Goal: Find specific page/section: Find specific page/section

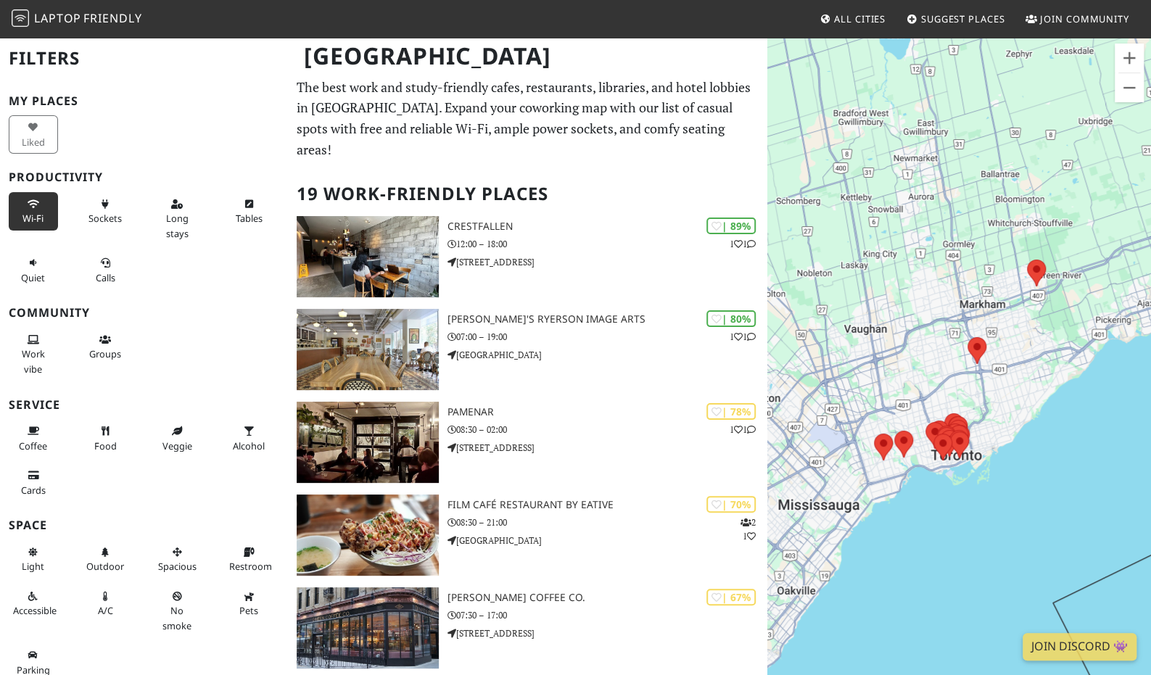
click at [25, 207] on button "Wi-Fi" at bounding box center [33, 211] width 49 height 38
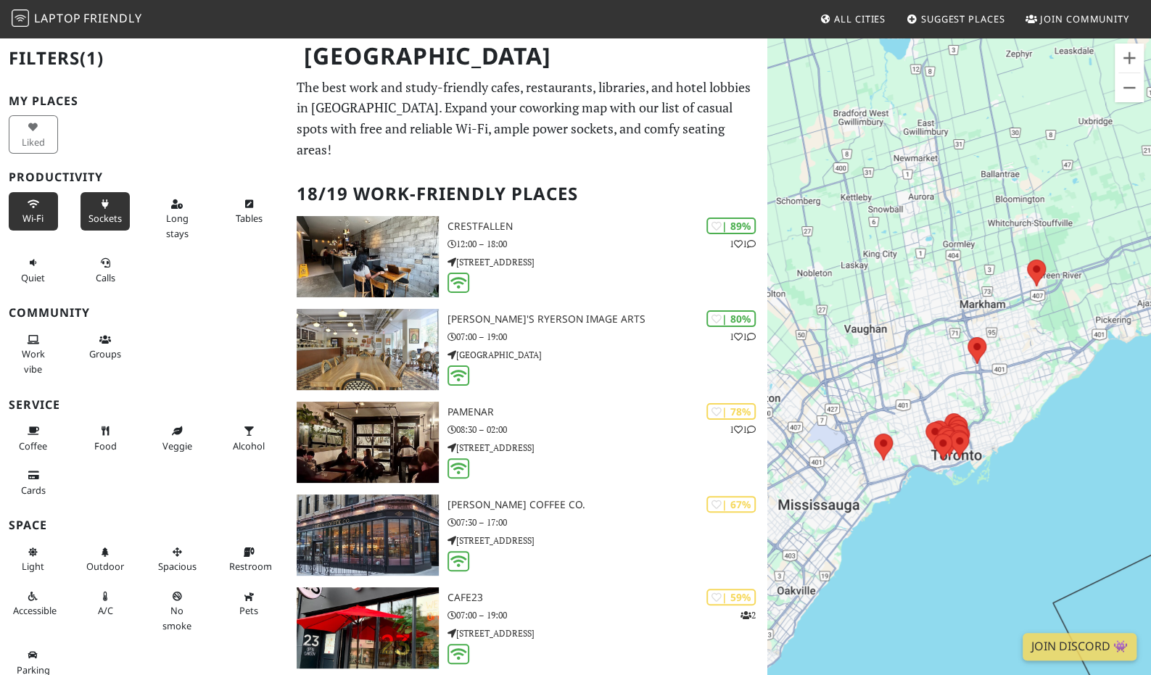
click at [93, 210] on button "Sockets" at bounding box center [105, 211] width 49 height 38
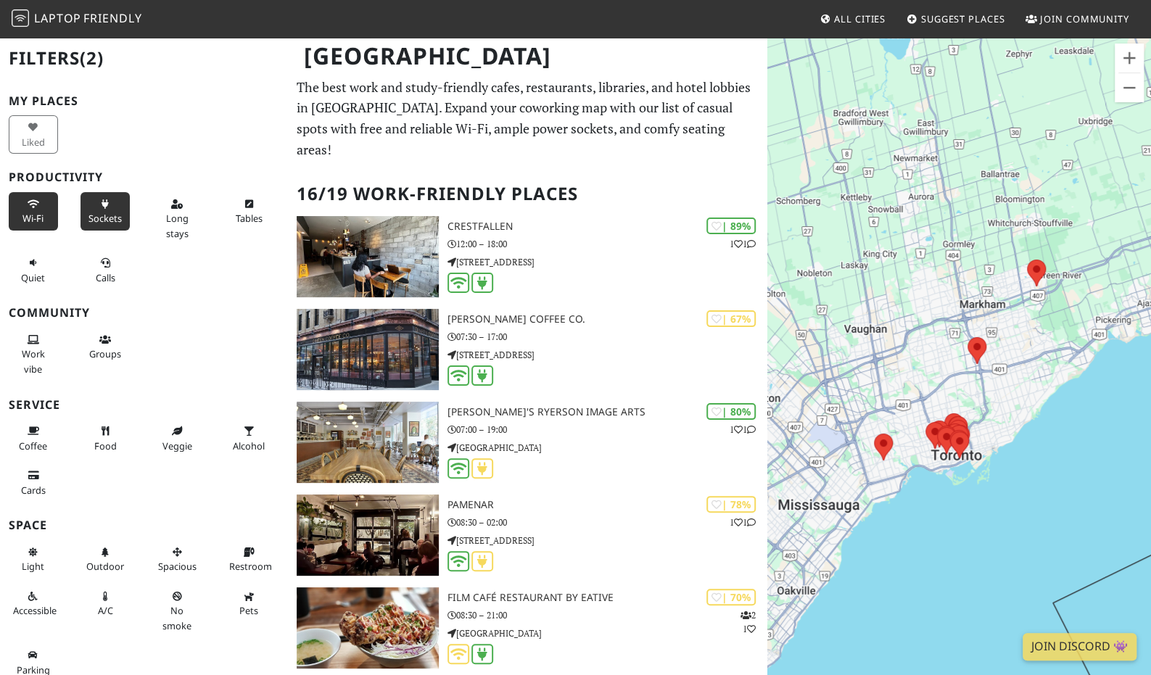
scroll to position [5, 0]
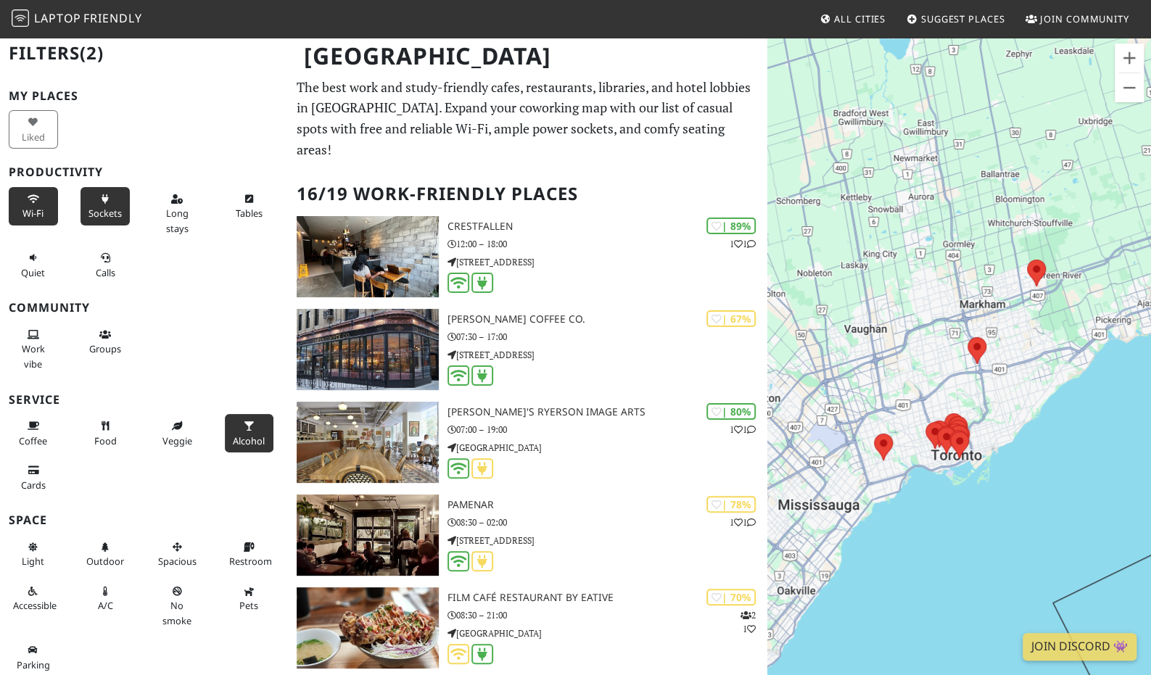
click at [247, 431] on button "Alcohol" at bounding box center [249, 433] width 49 height 38
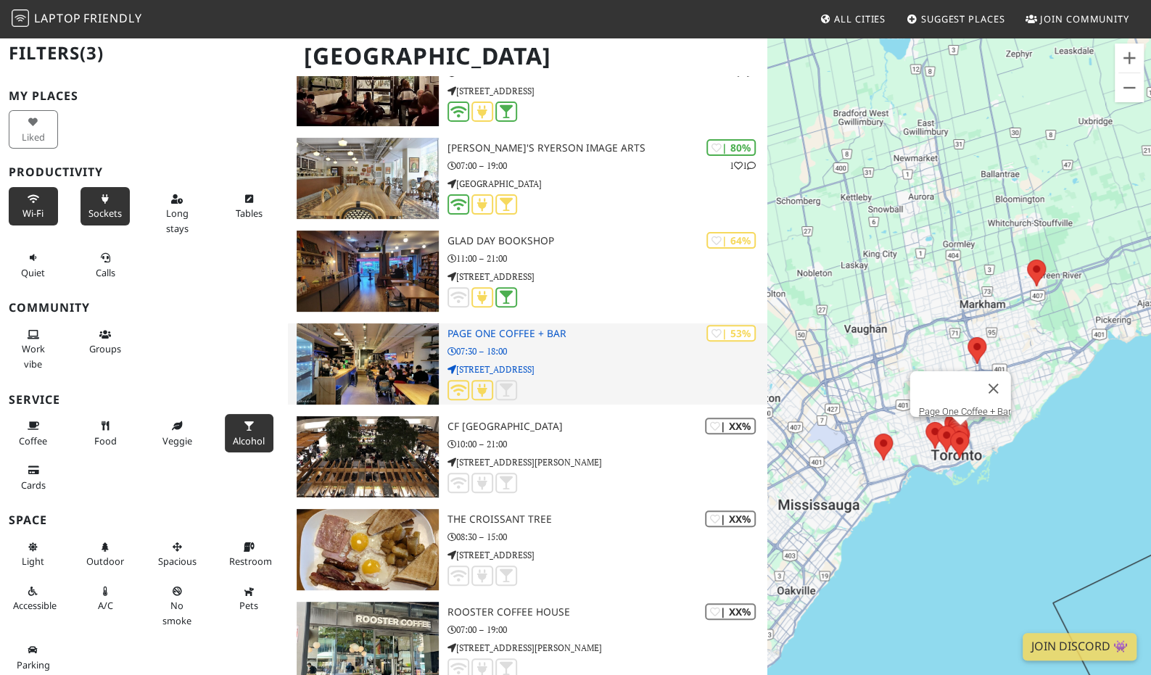
scroll to position [0, 0]
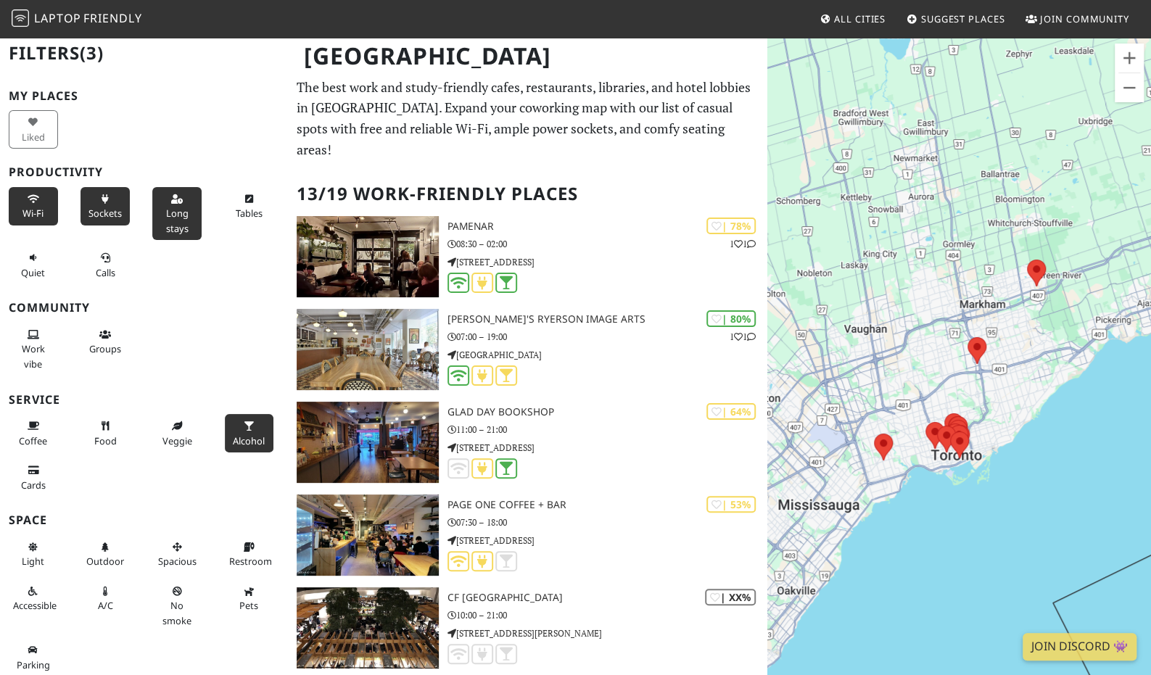
click at [157, 213] on button "Long stays" at bounding box center [176, 213] width 49 height 53
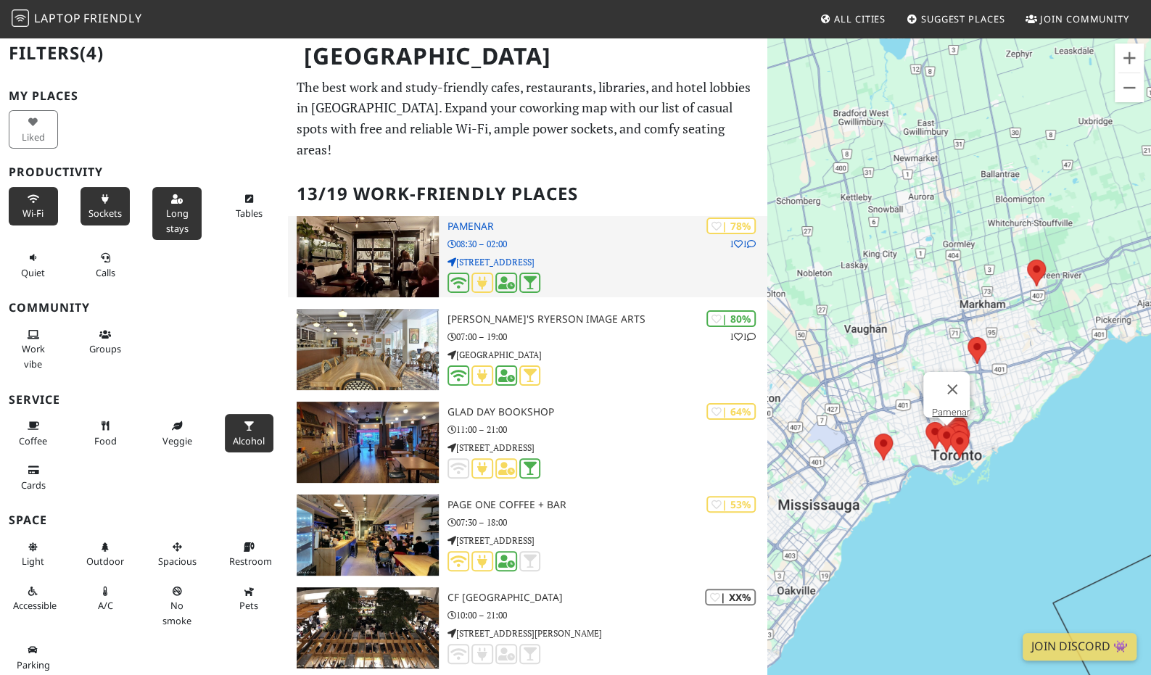
click at [473, 216] on div "| 78% 1 1 Pamenar 08:30 – 02:00 [STREET_ADDRESS]" at bounding box center [608, 256] width 320 height 81
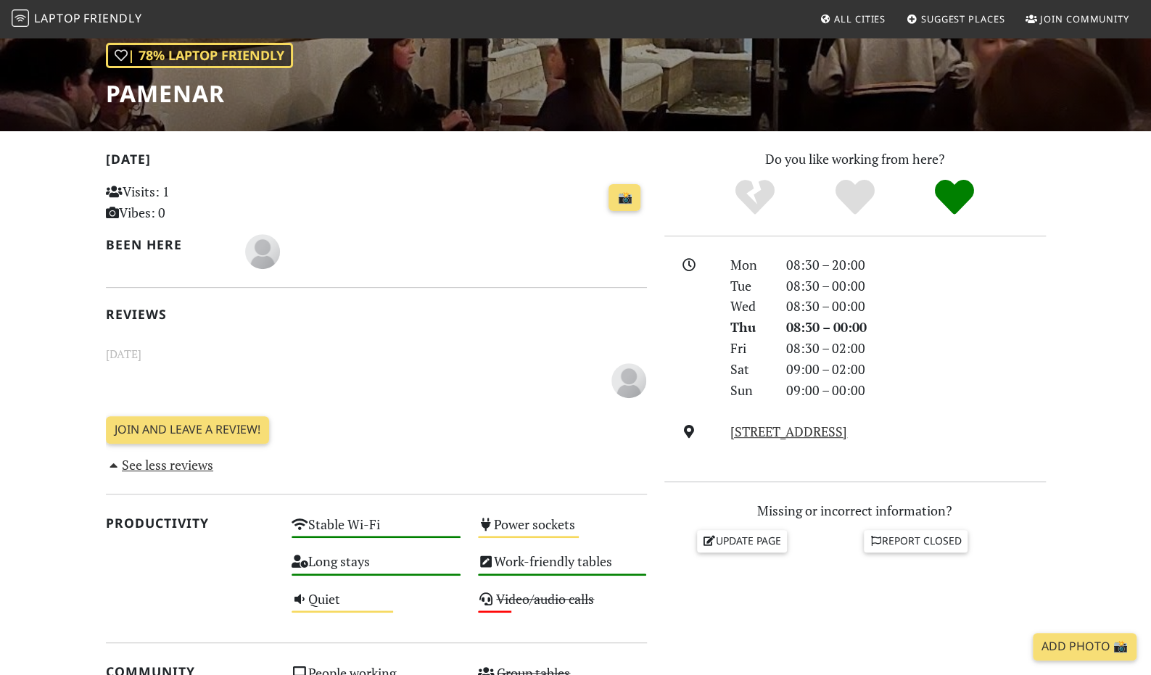
scroll to position [197, 0]
